Goal: Task Accomplishment & Management: Complete application form

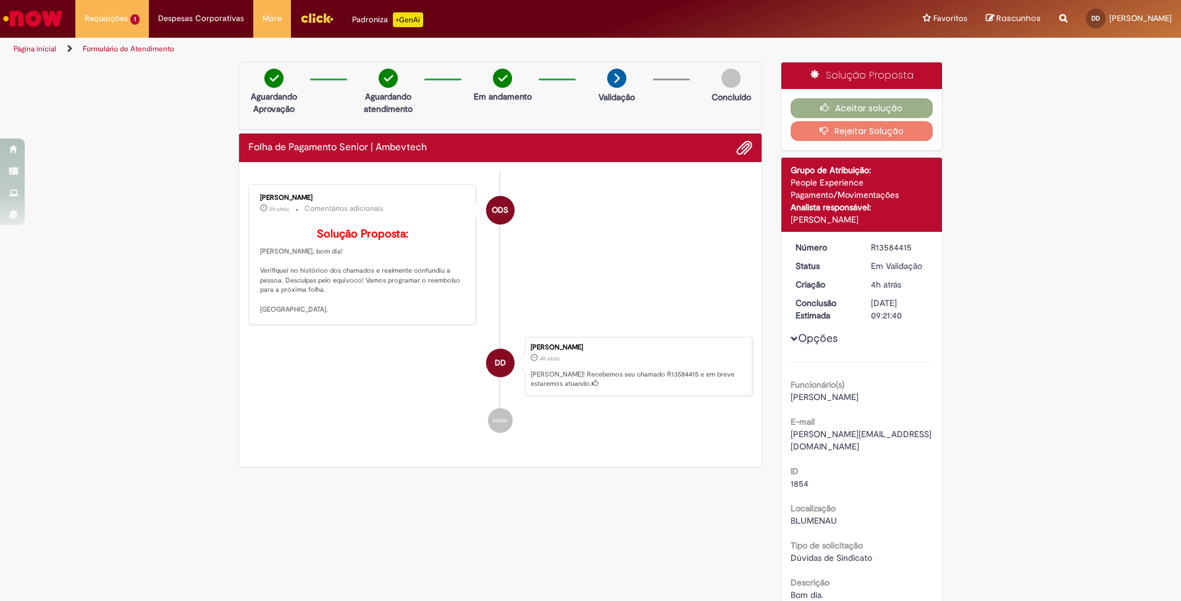
click at [620, 281] on li "ODS [PERSON_NAME] 2h atrás 2 horas atrás Comentários adicionais Solução Propost…" at bounding box center [500, 254] width 504 height 140
drag, startPoint x: 280, startPoint y: 298, endPoint x: 353, endPoint y: 308, distance: 74.2
click at [353, 308] on p "Solução Proposta: Olá Dimitri, bom dia! Verifiquei no histórico dos chamados e …" at bounding box center [363, 271] width 206 height 86
click at [404, 396] on li "DD Dimitri Dittrich 4h atrás 4 horas atrás Ola! Recebemos seu chamado R13584415…" at bounding box center [500, 366] width 504 height 59
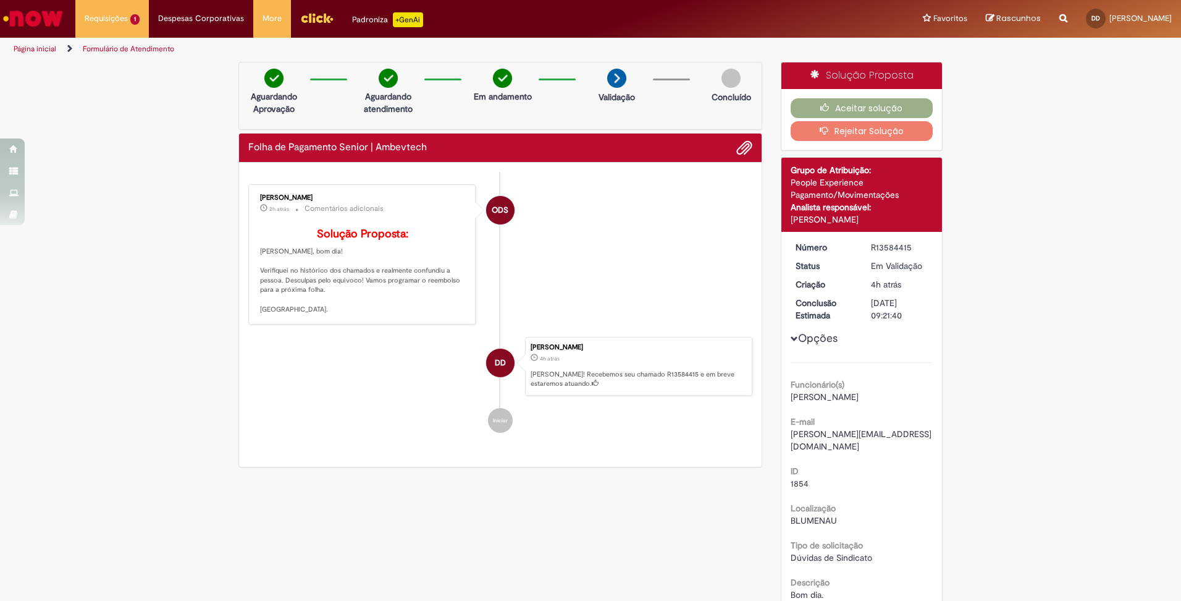
click at [383, 417] on ul "ODS Osvaldo da Silva Neto 2h atrás 2 horas atrás Comentários adicionais Solução…" at bounding box center [500, 308] width 504 height 273
click at [643, 259] on li "ODS [PERSON_NAME] 2h atrás 2 horas atrás Comentários adicionais Solução Propost…" at bounding box center [500, 254] width 504 height 140
click at [854, 106] on button "Aceitar solução" at bounding box center [862, 108] width 143 height 20
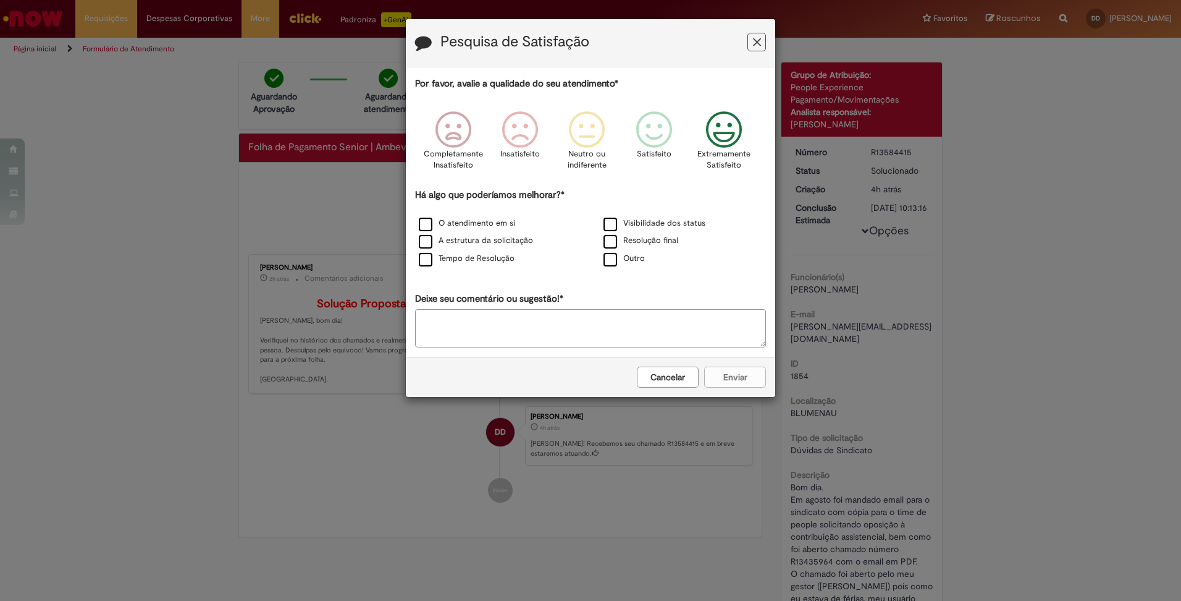
click at [726, 136] on icon "Feedback" at bounding box center [724, 129] width 46 height 37
click at [485, 312] on textarea "Deixe seu comentário ou sugestão!*" at bounding box center [590, 328] width 351 height 38
type textarea "**********"
click at [613, 225] on label "Visibilidade dos status" at bounding box center [655, 223] width 102 height 12
click at [614, 224] on label "Visibilidade dos status" at bounding box center [655, 223] width 102 height 12
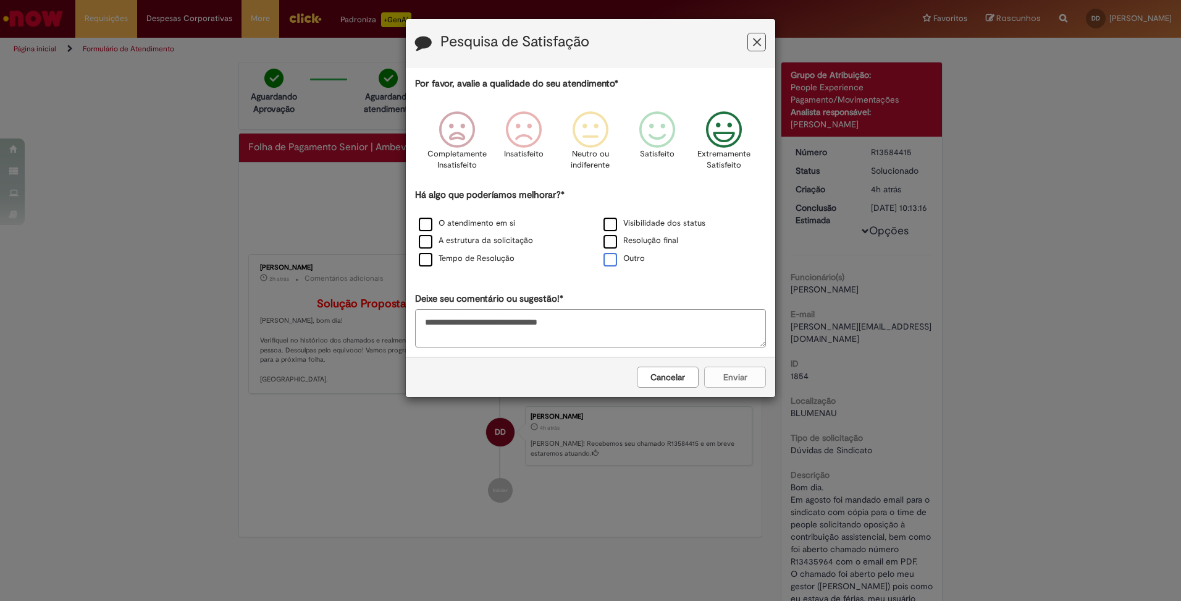
click at [612, 257] on label "Outro" at bounding box center [624, 259] width 41 height 12
click at [743, 376] on button "Enviar" at bounding box center [735, 376] width 62 height 21
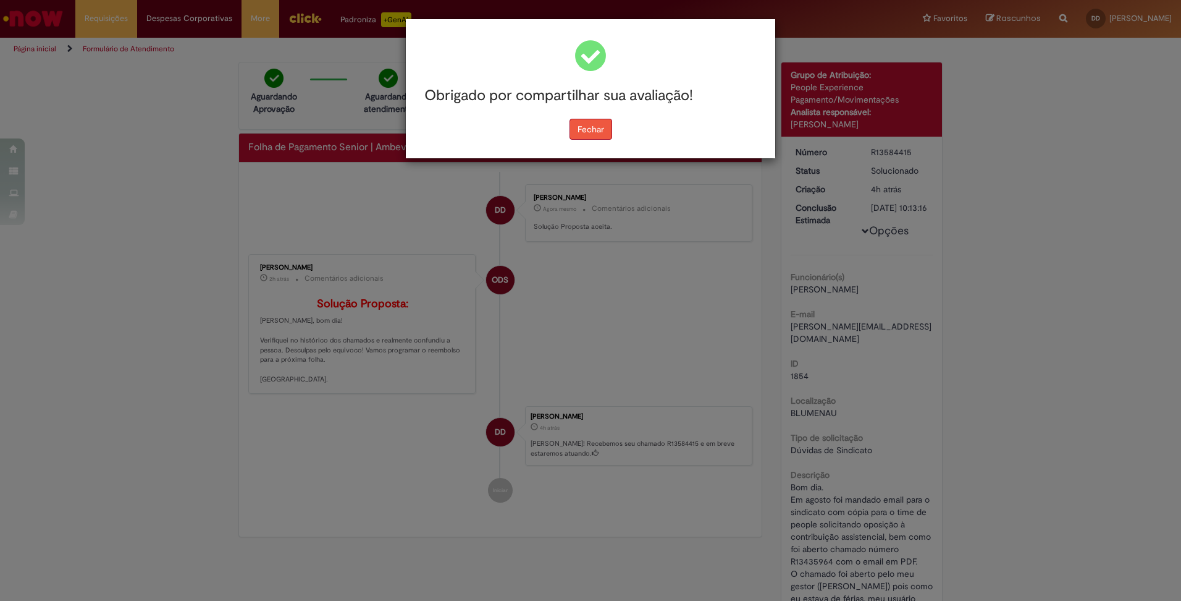
click at [588, 131] on button "Fechar" at bounding box center [591, 129] width 43 height 21
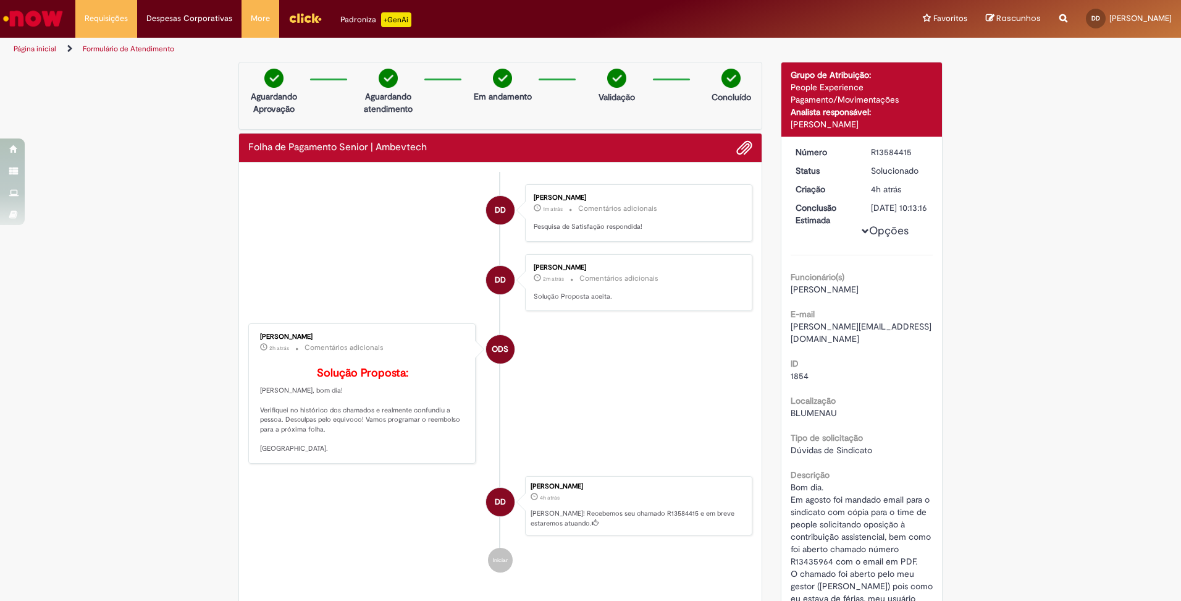
click at [892, 152] on div "R13584415" at bounding box center [899, 152] width 57 height 12
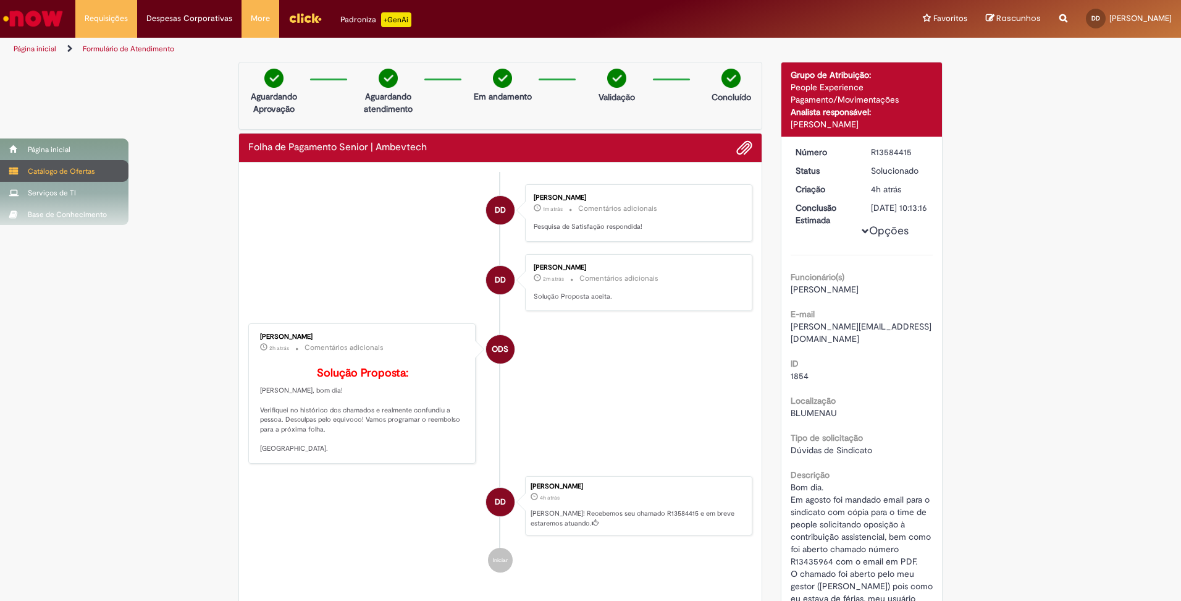
copy div "R13584415"
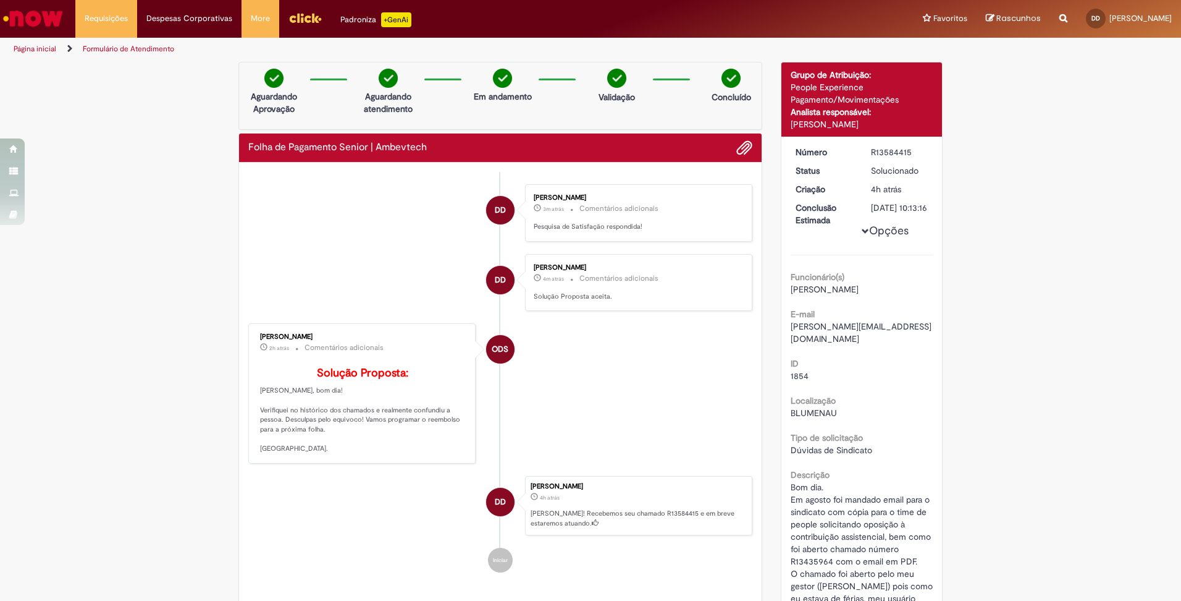
click at [368, 254] on li "DD Dimitri Dittrich 4m atrás 4 minutos atrás Comentários adicionais Solução Pro…" at bounding box center [500, 282] width 504 height 57
click at [1029, 316] on div "Verificar Código de Barras Aguardando Aprovação Aguardando atendimento Em andam…" at bounding box center [590, 421] width 1181 height 719
click at [1032, 249] on div "Verificar Código de Barras Aguardando Aprovação Aguardando atendimento Em andam…" at bounding box center [590, 421] width 1181 height 719
